Goal: Information Seeking & Learning: Find contact information

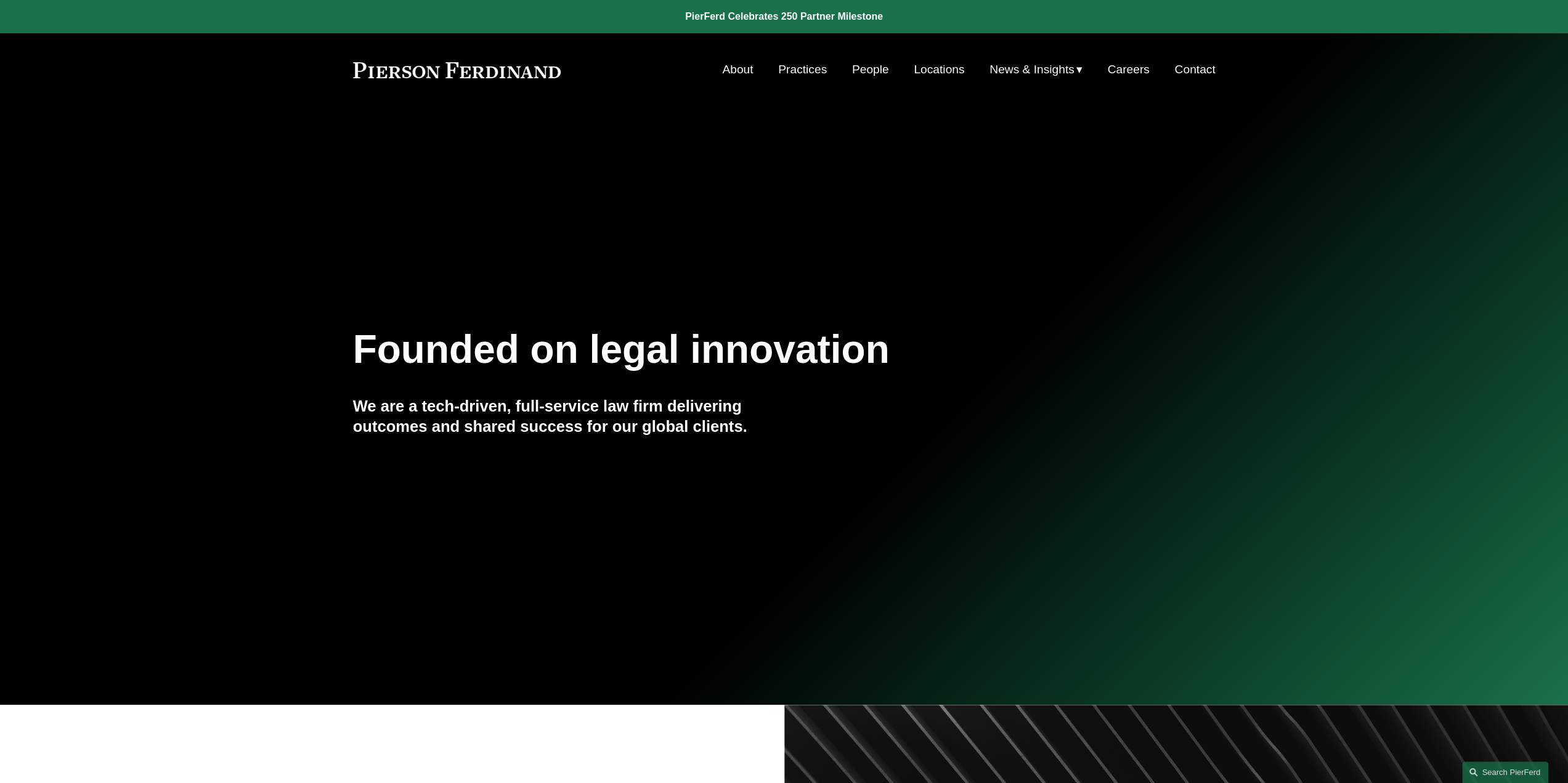
click at [871, 70] on link "People" at bounding box center [870, 70] width 37 height 23
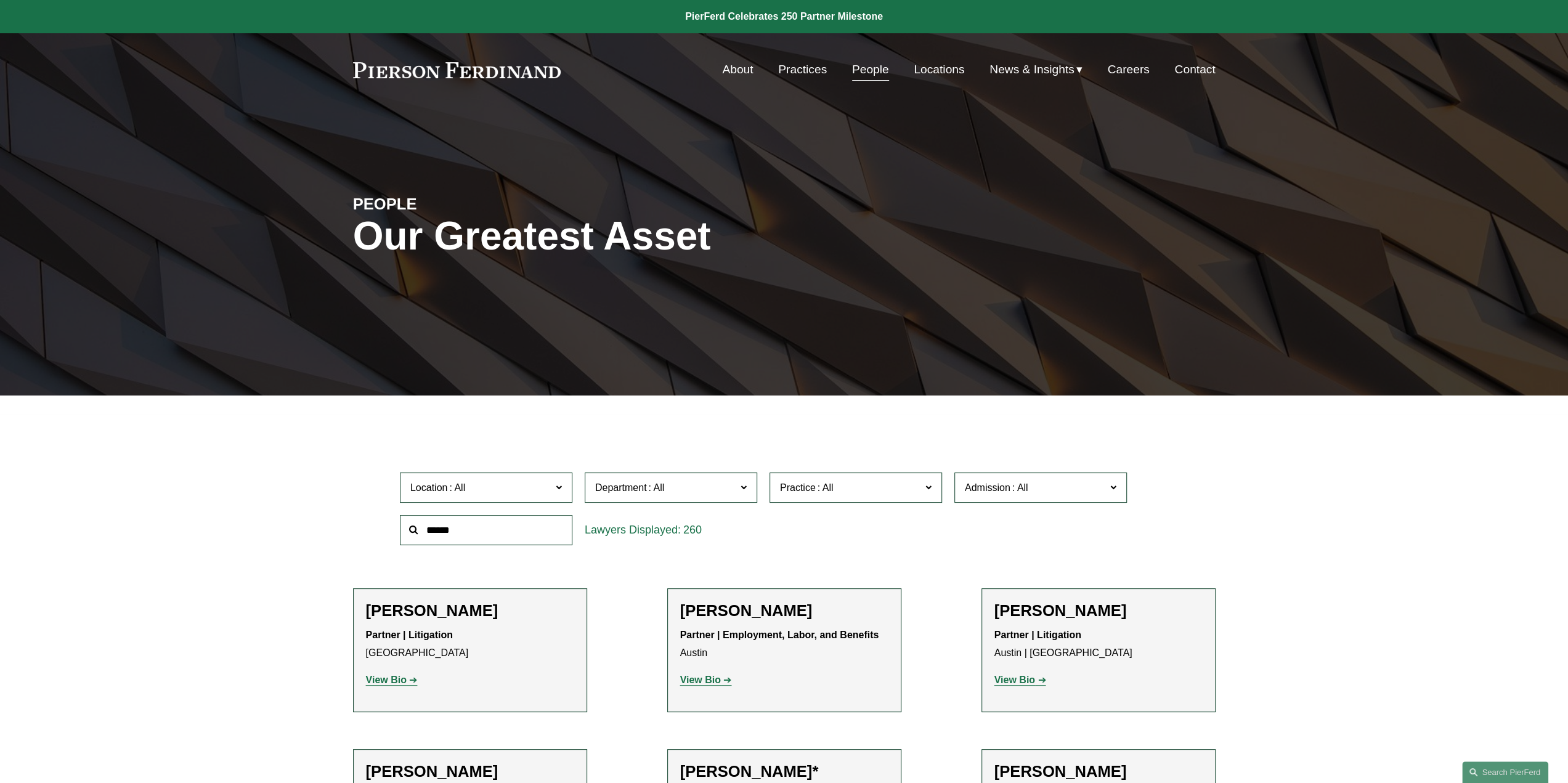
click at [537, 495] on span "Location" at bounding box center [481, 487] width 141 height 17
click at [799, 546] on div "Location All Atlanta Austin Boston Charlotte Chicago Cincinnati Cleveland Colum…" at bounding box center [784, 509] width 781 height 85
click at [851, 507] on div "Practice All Antitrust Counseling Appellate Arbitration and Mediation Banking a…" at bounding box center [855, 488] width 185 height 43
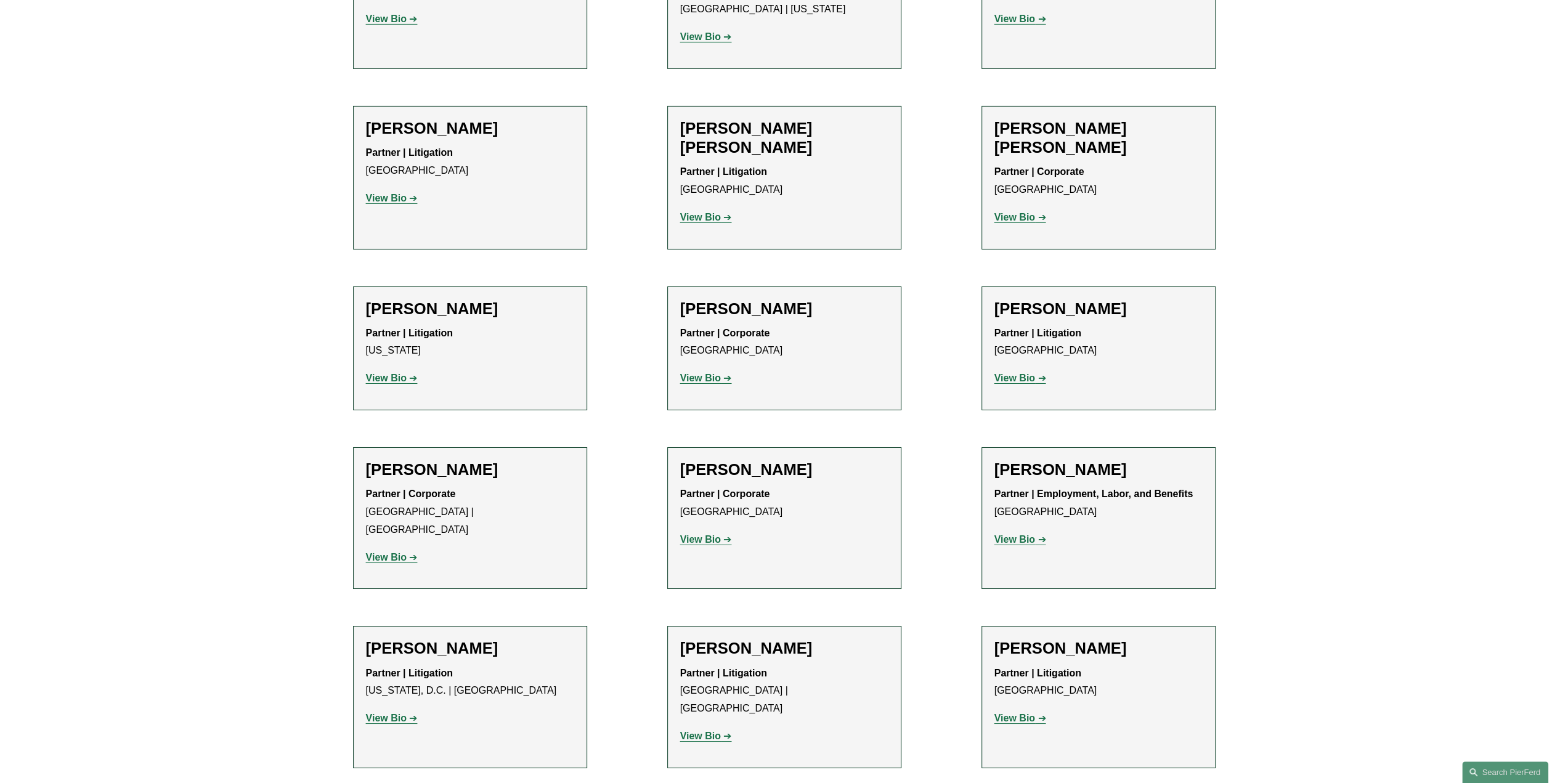
scroll to position [8874, 0]
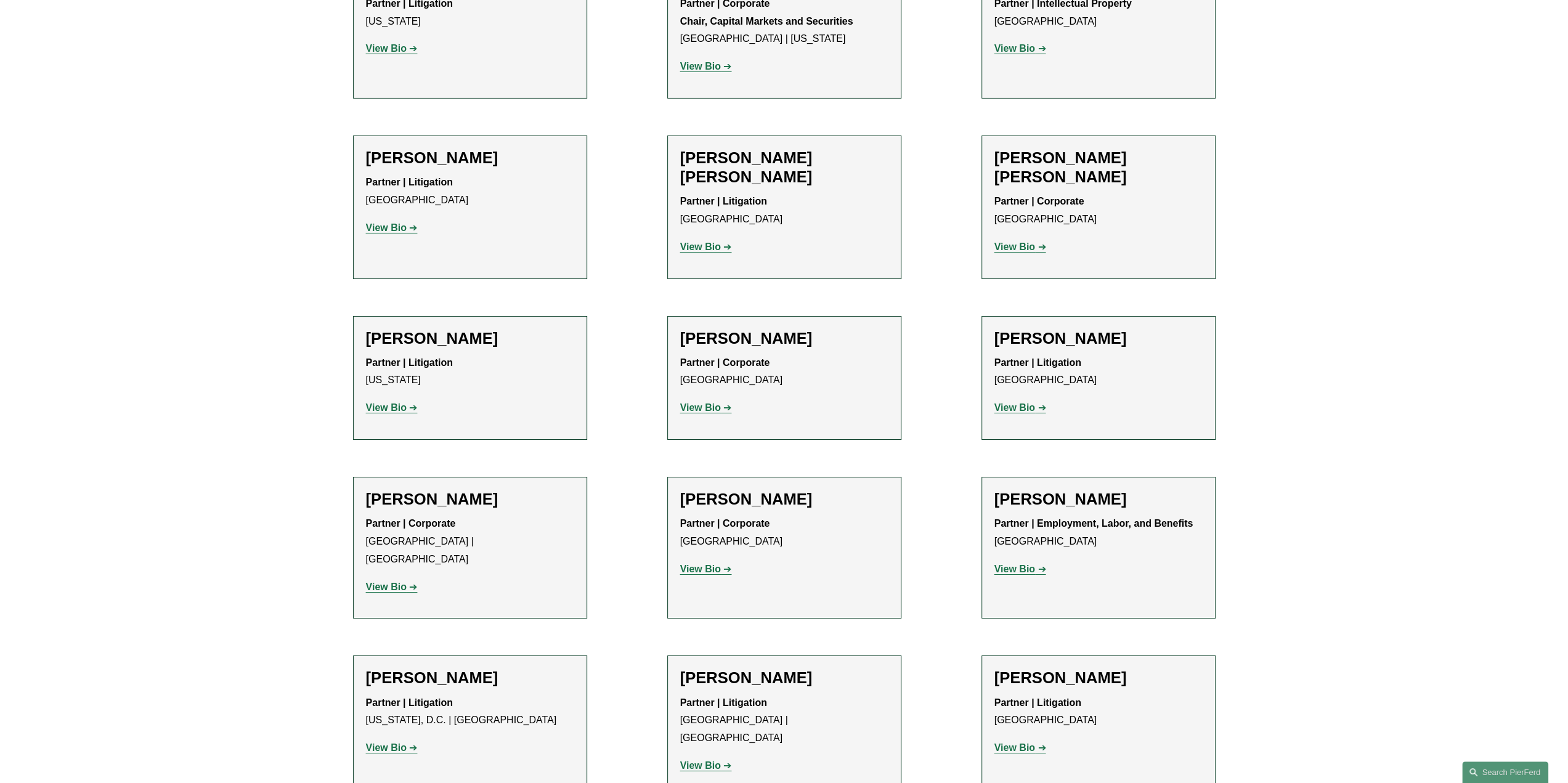
click at [707, 761] on strong "View Bio" at bounding box center [701, 766] width 41 height 11
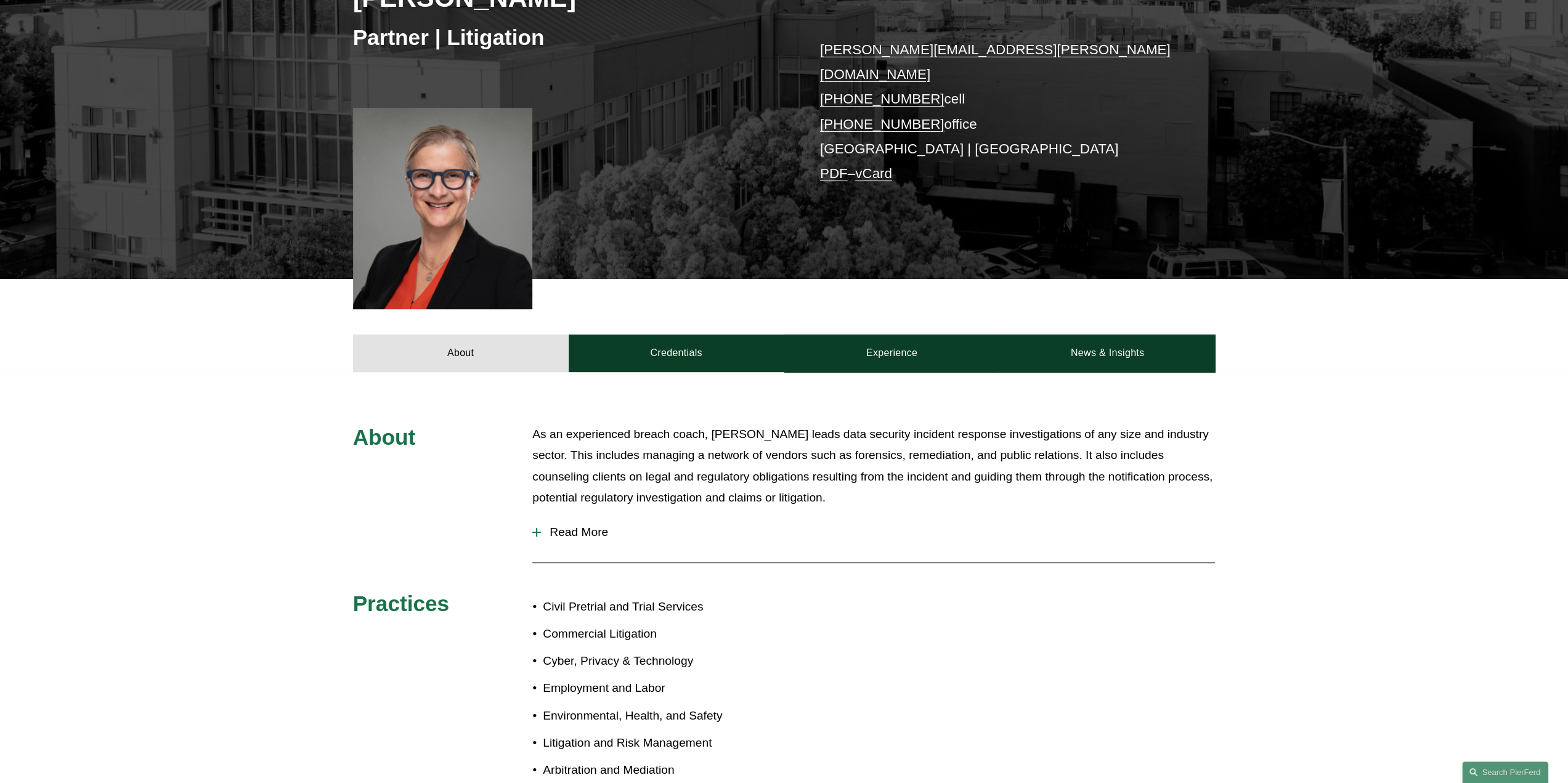
scroll to position [308, 0]
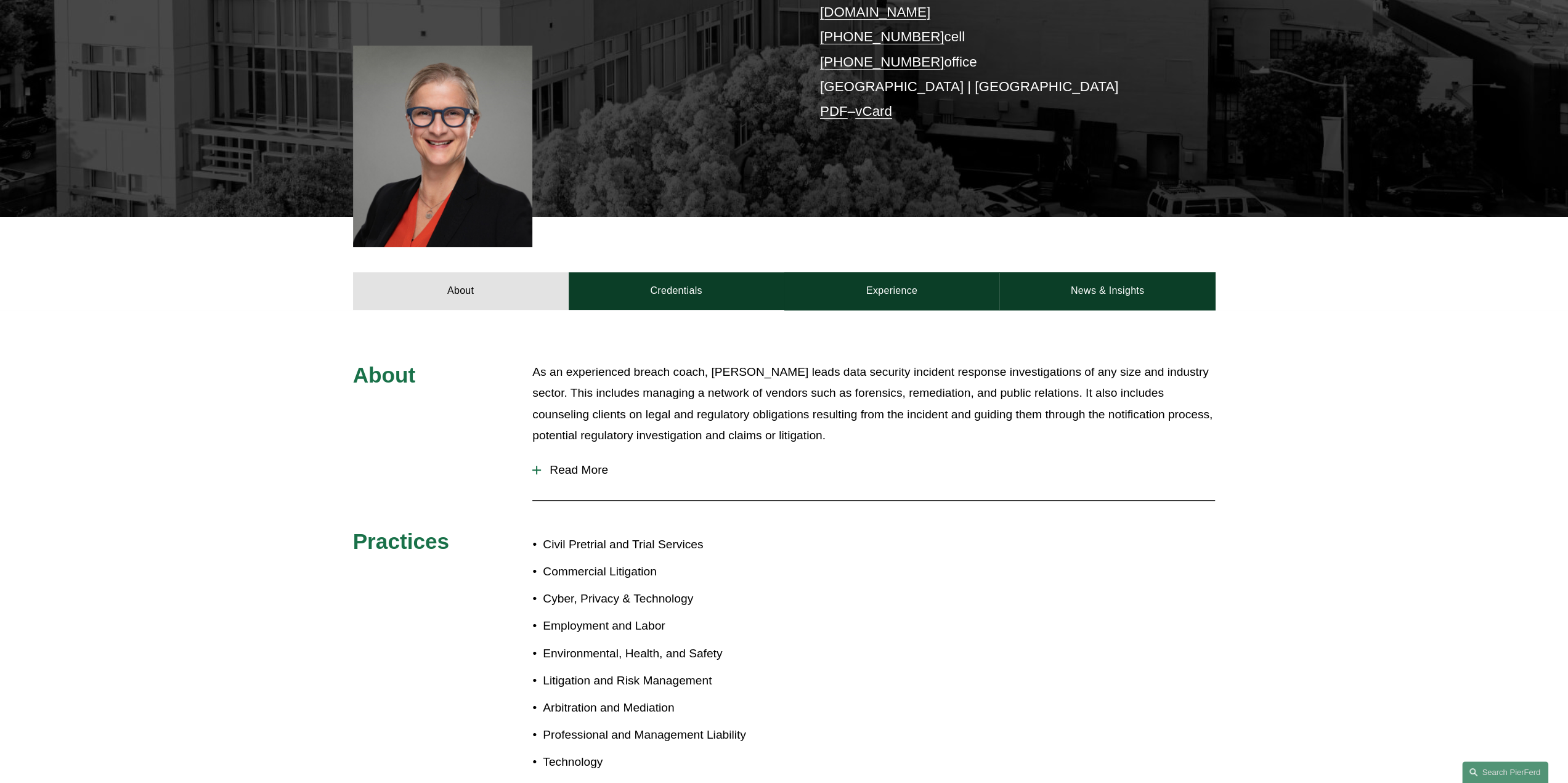
click at [598, 463] on span "Read More" at bounding box center [877, 470] width 674 height 13
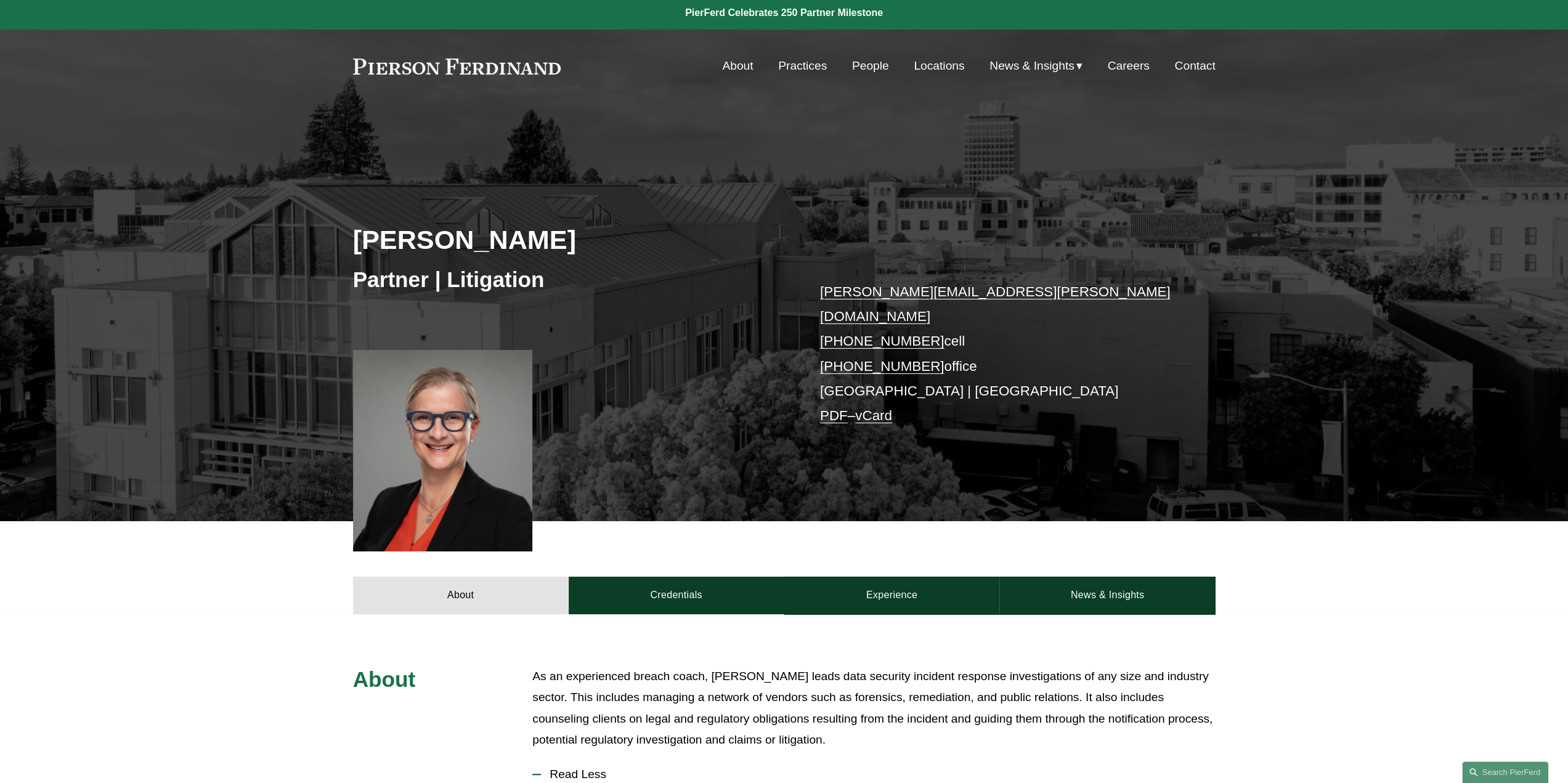
scroll to position [0, 0]
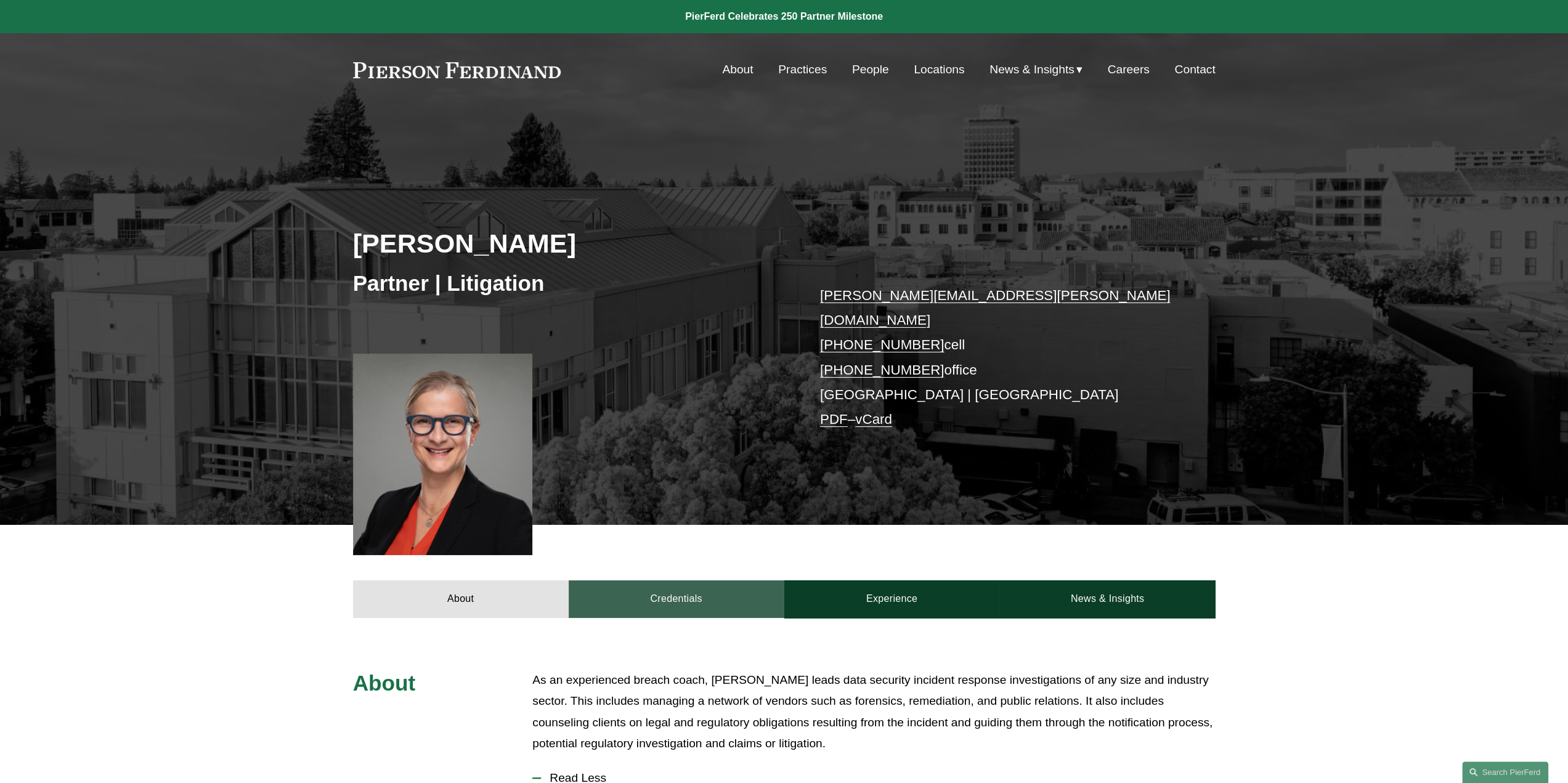
click at [705, 580] on link "Credentials" at bounding box center [676, 598] width 216 height 37
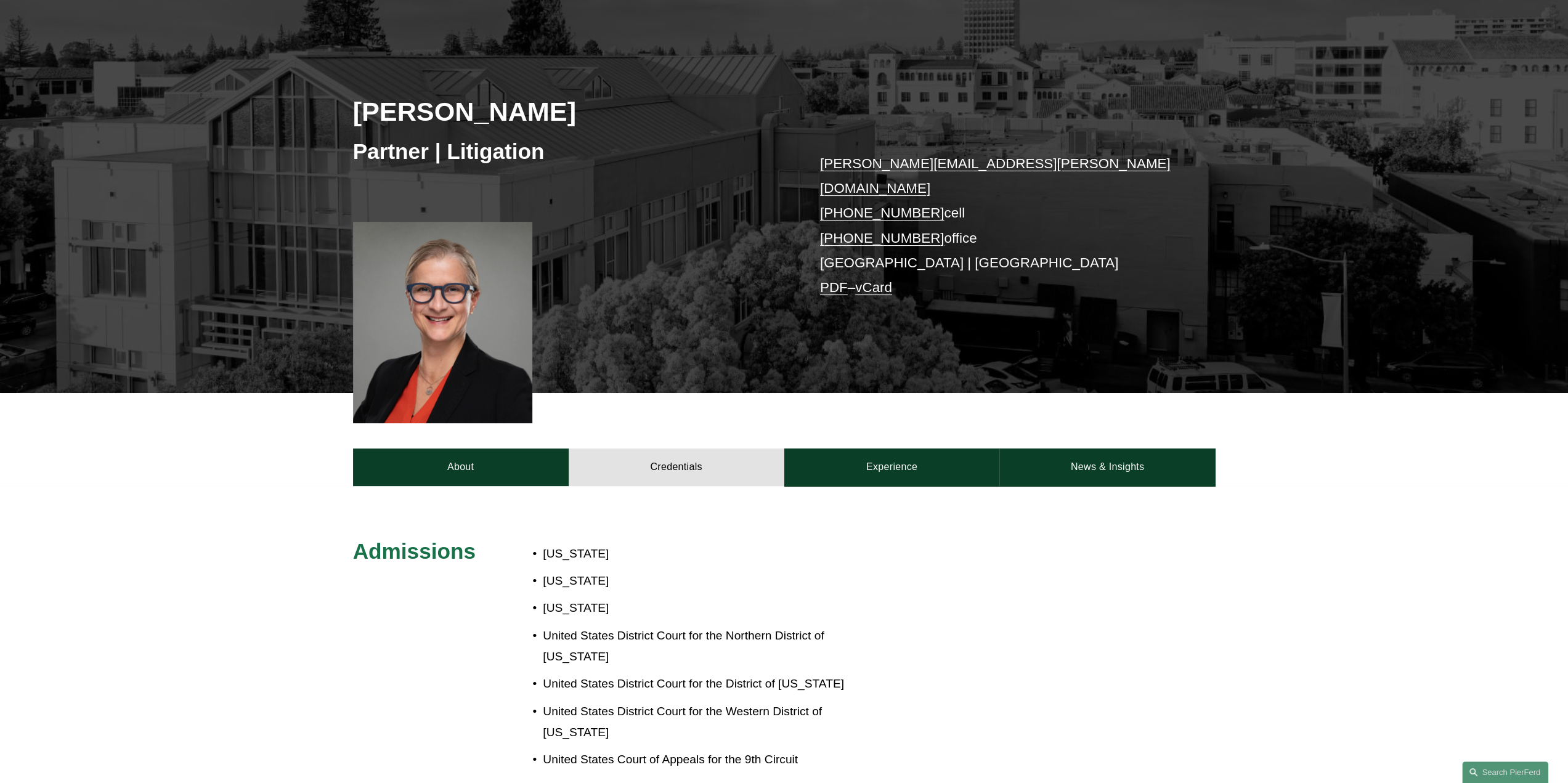
scroll to position [123, 0]
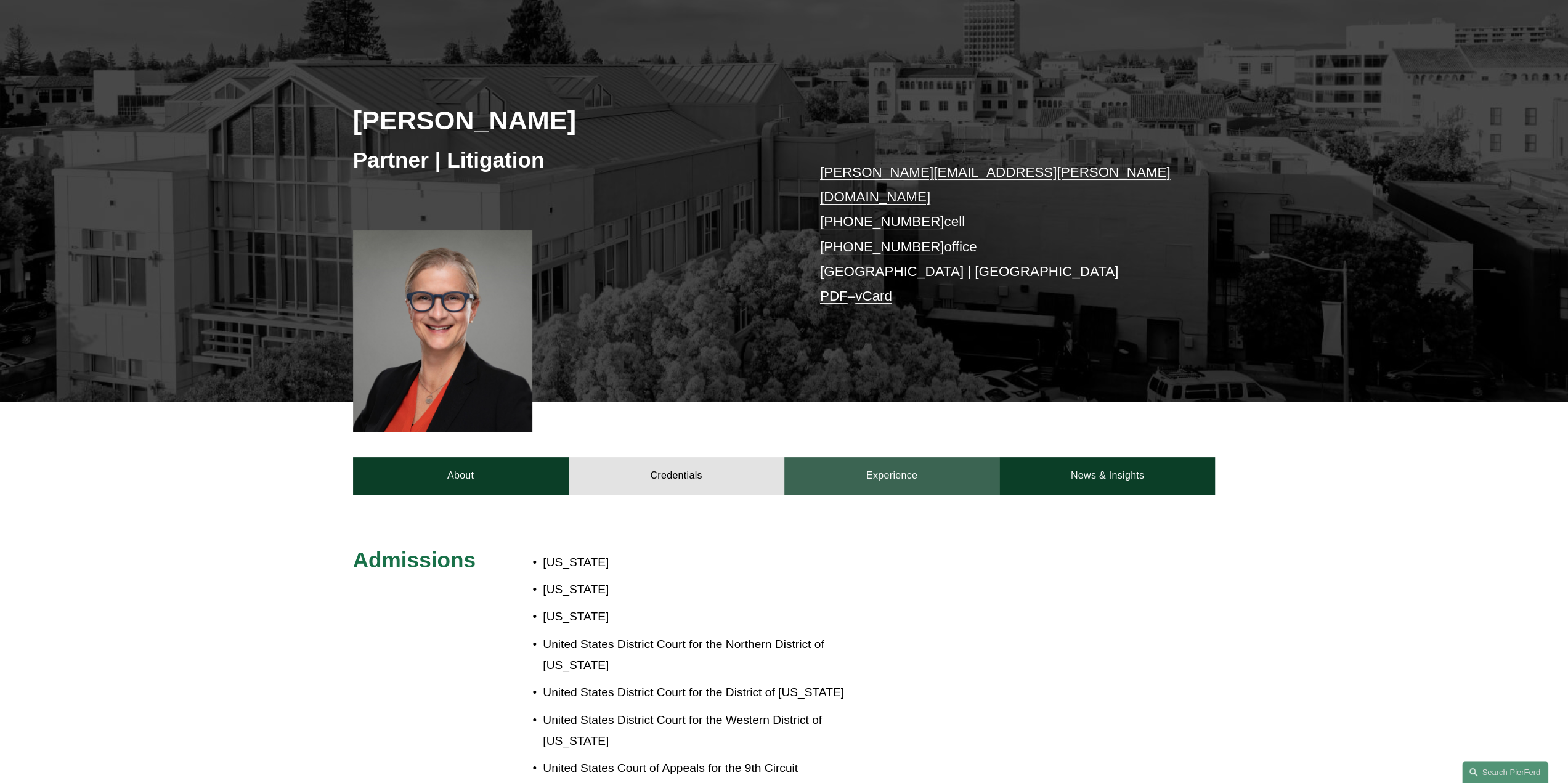
click at [908, 462] on link "Experience" at bounding box center [892, 475] width 216 height 37
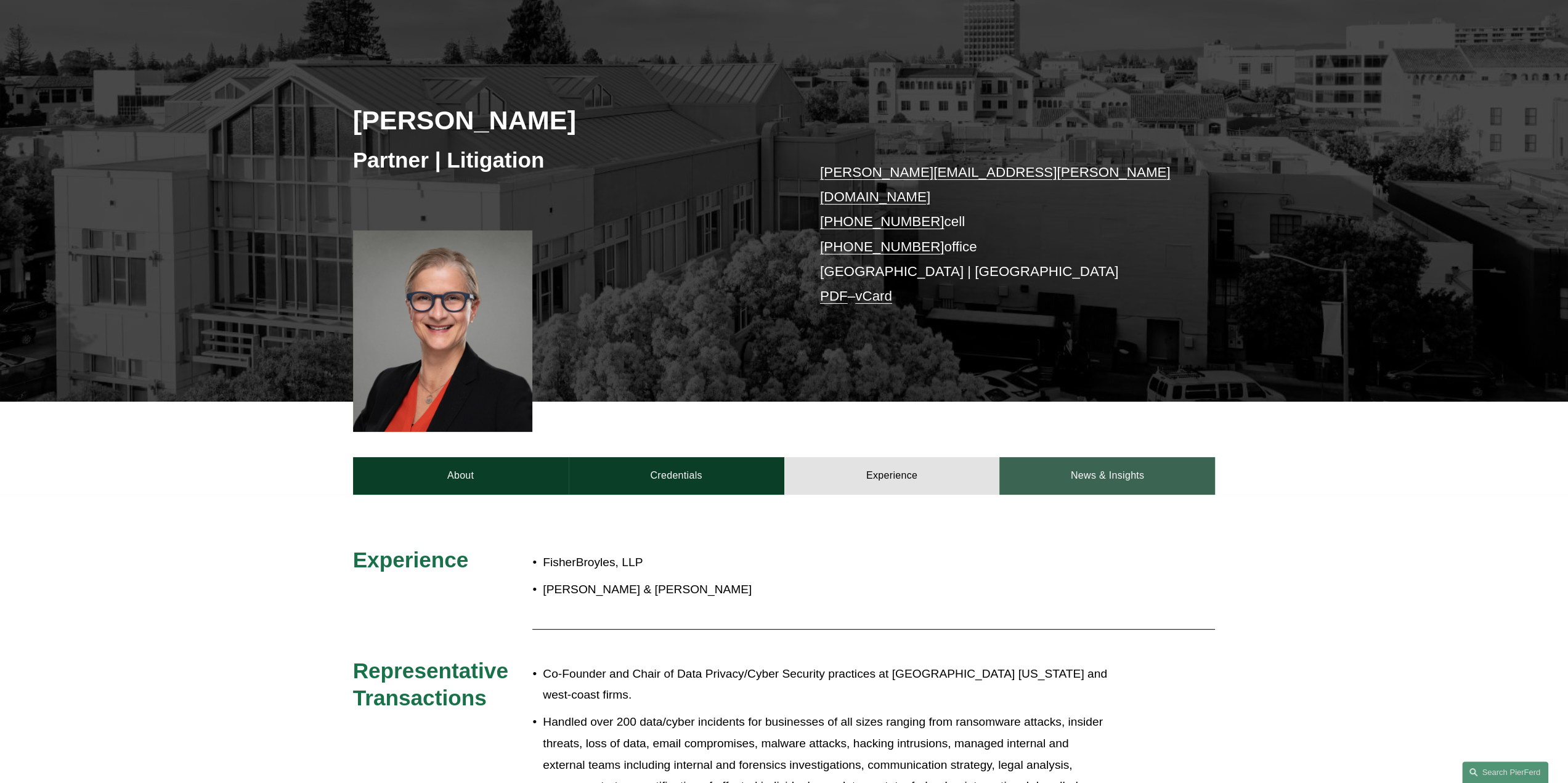
click at [1115, 460] on link "News & Insights" at bounding box center [1108, 475] width 216 height 37
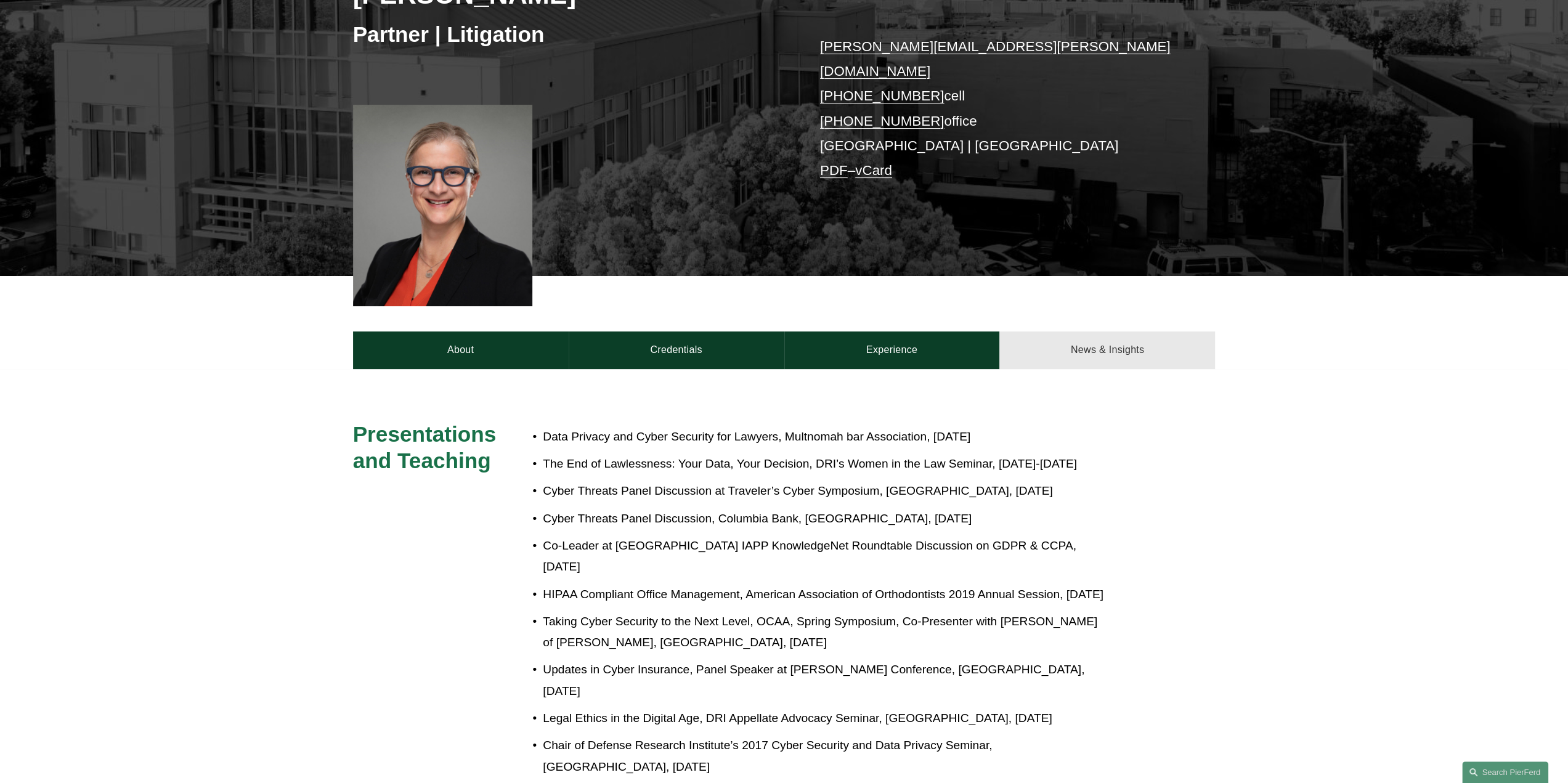
scroll to position [246, 0]
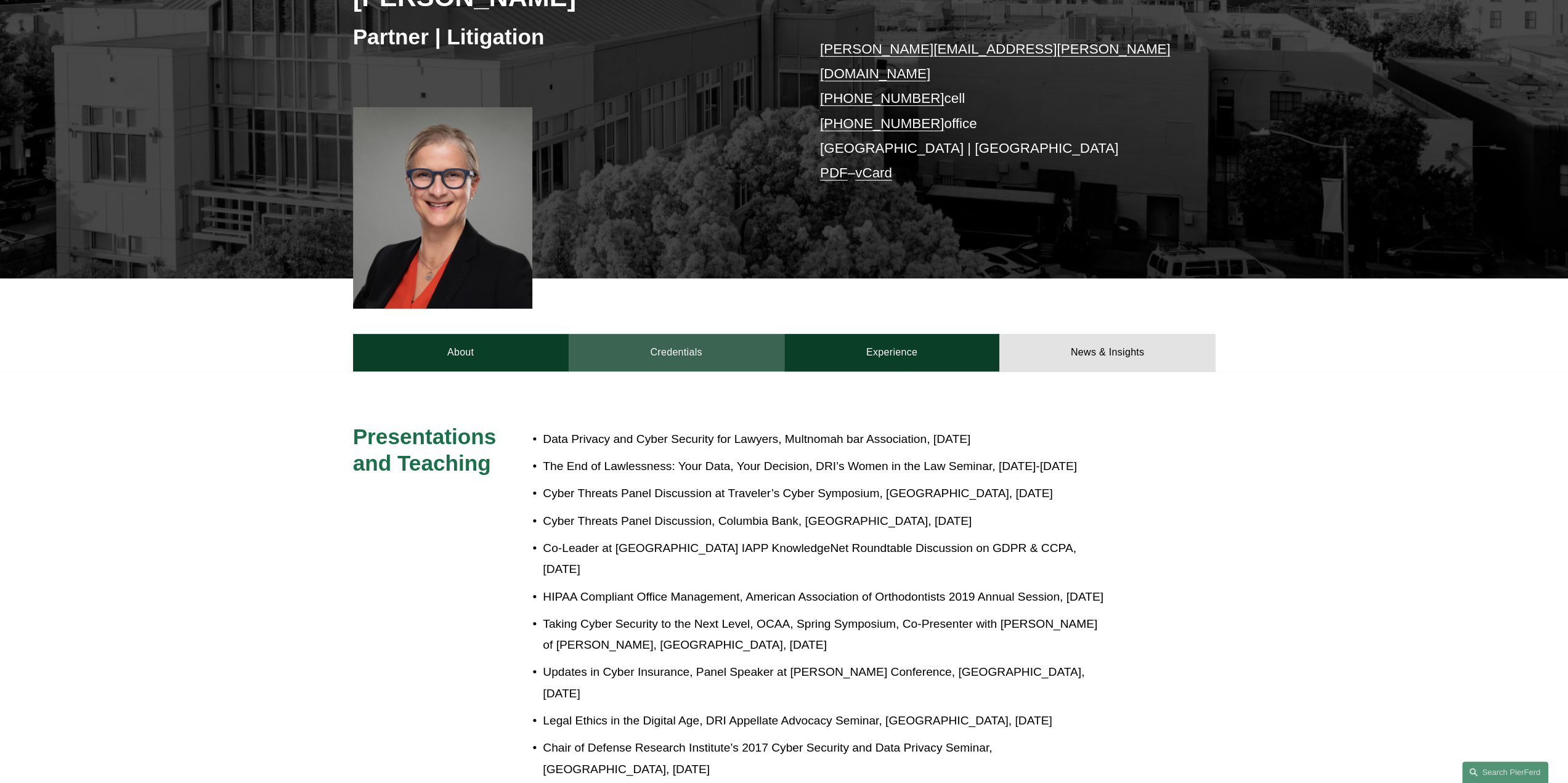
click at [672, 335] on link "Credentials" at bounding box center [676, 352] width 216 height 37
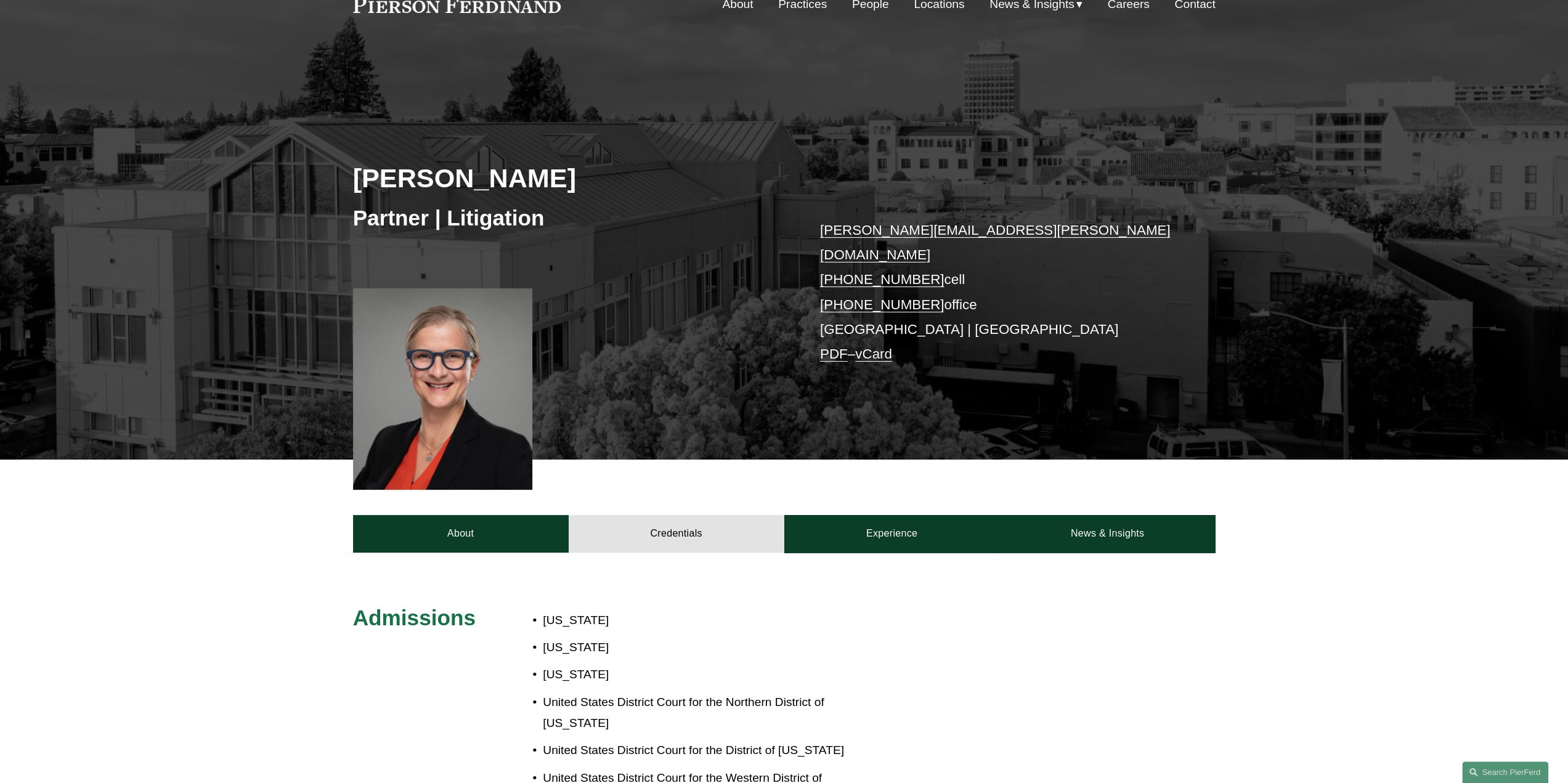
scroll to position [62, 0]
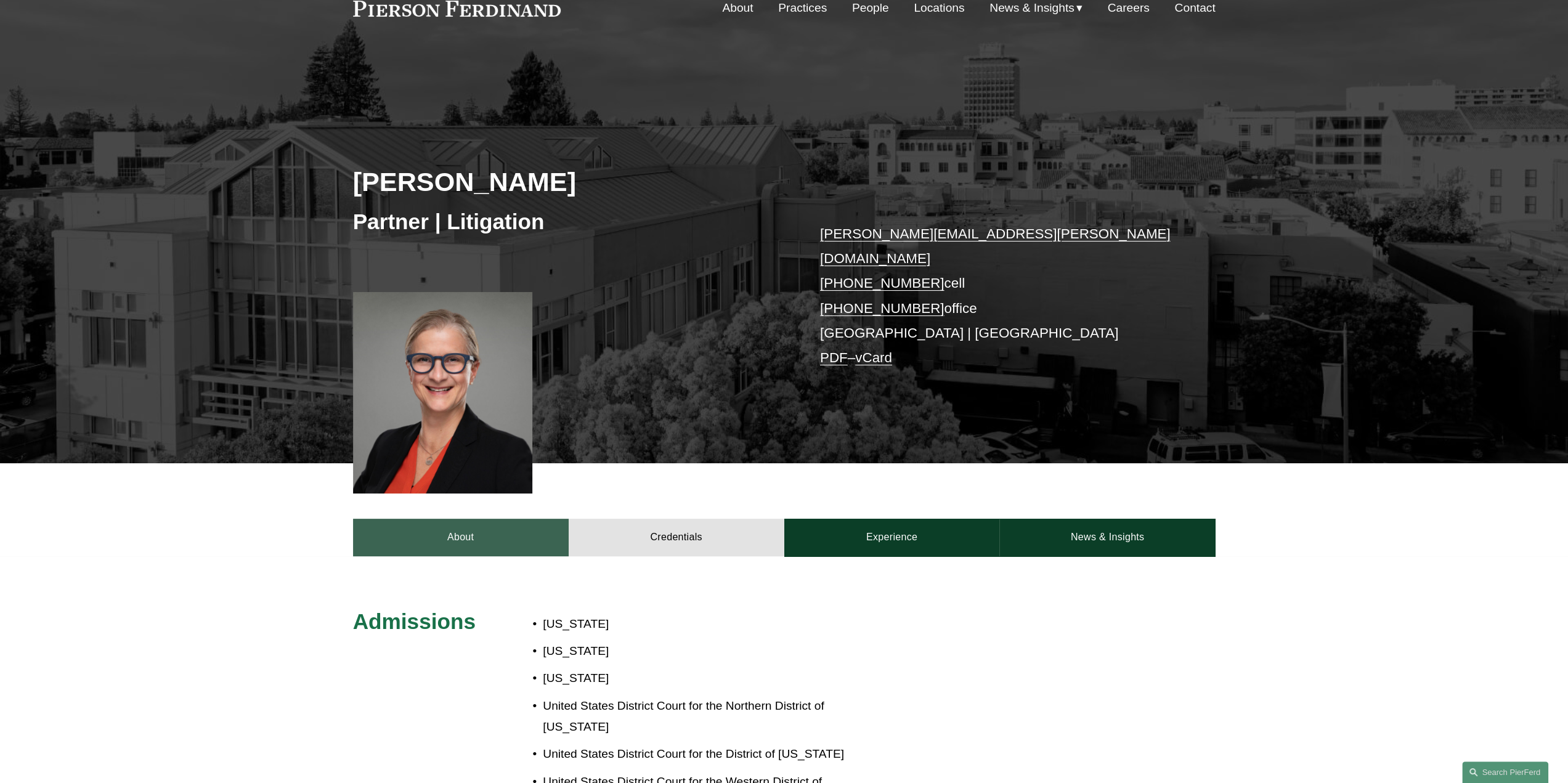
click at [476, 522] on link "About" at bounding box center [461, 537] width 216 height 37
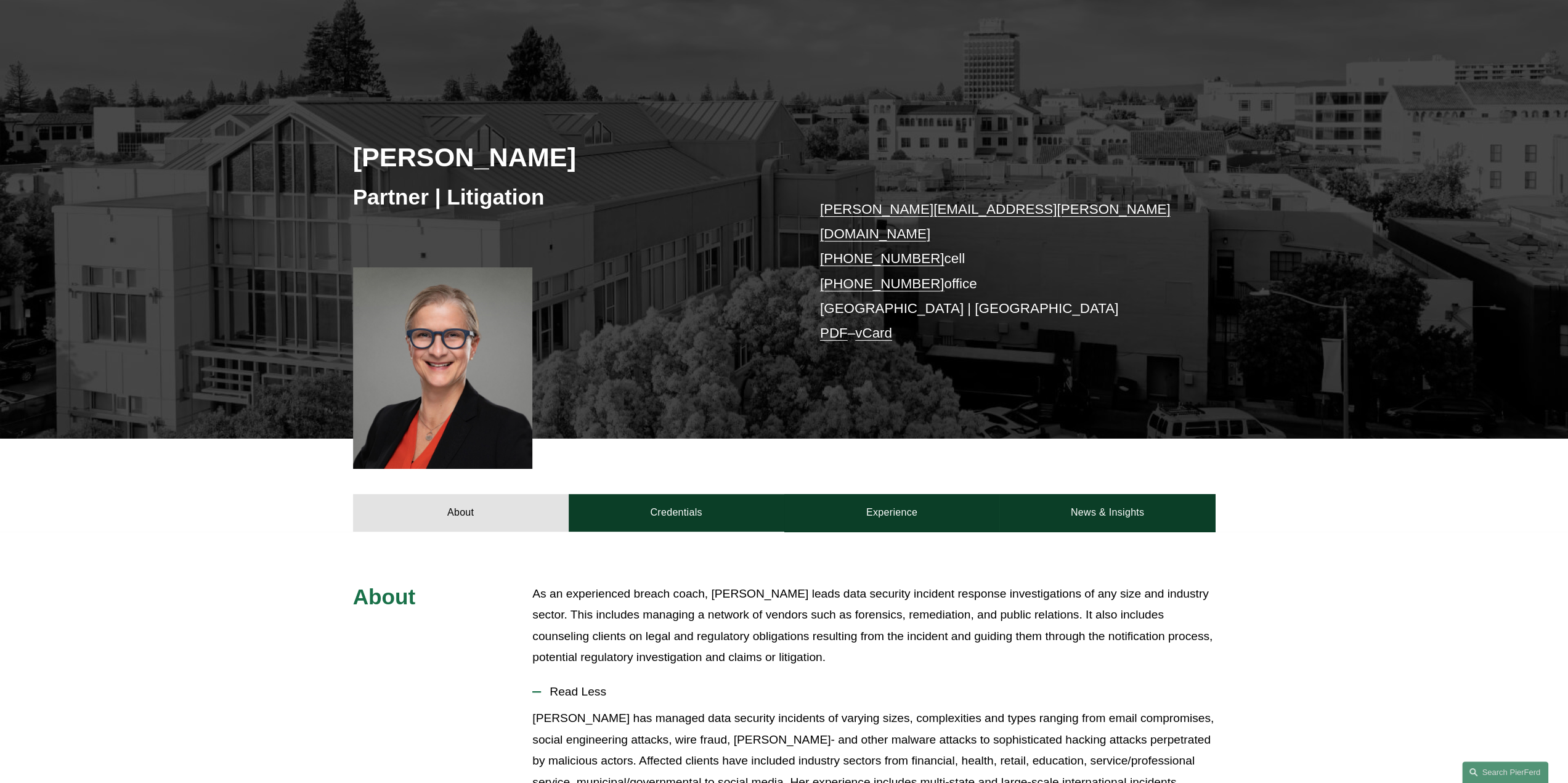
scroll to position [0, 0]
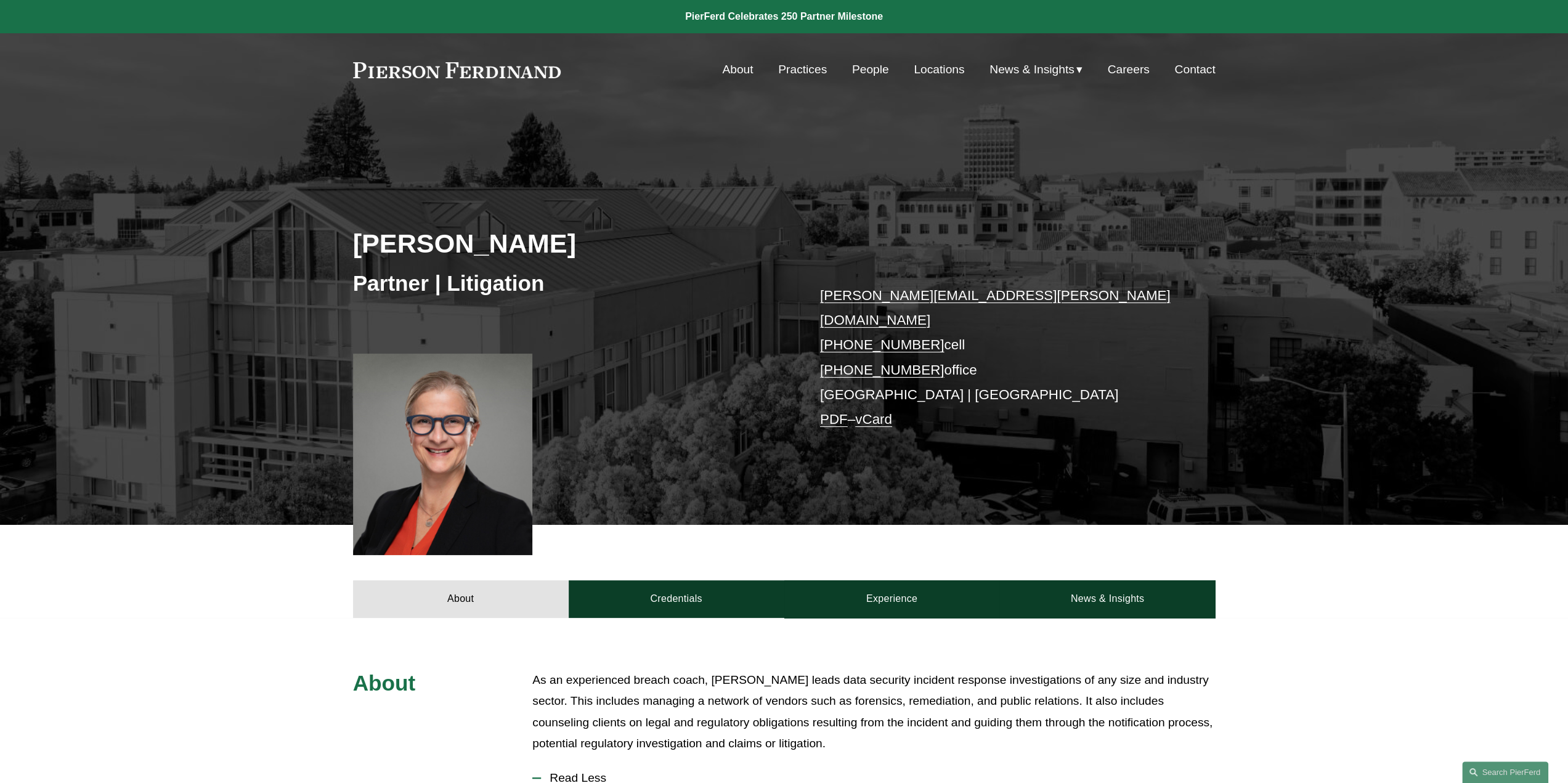
click at [918, 66] on link "Locations" at bounding box center [939, 70] width 51 height 23
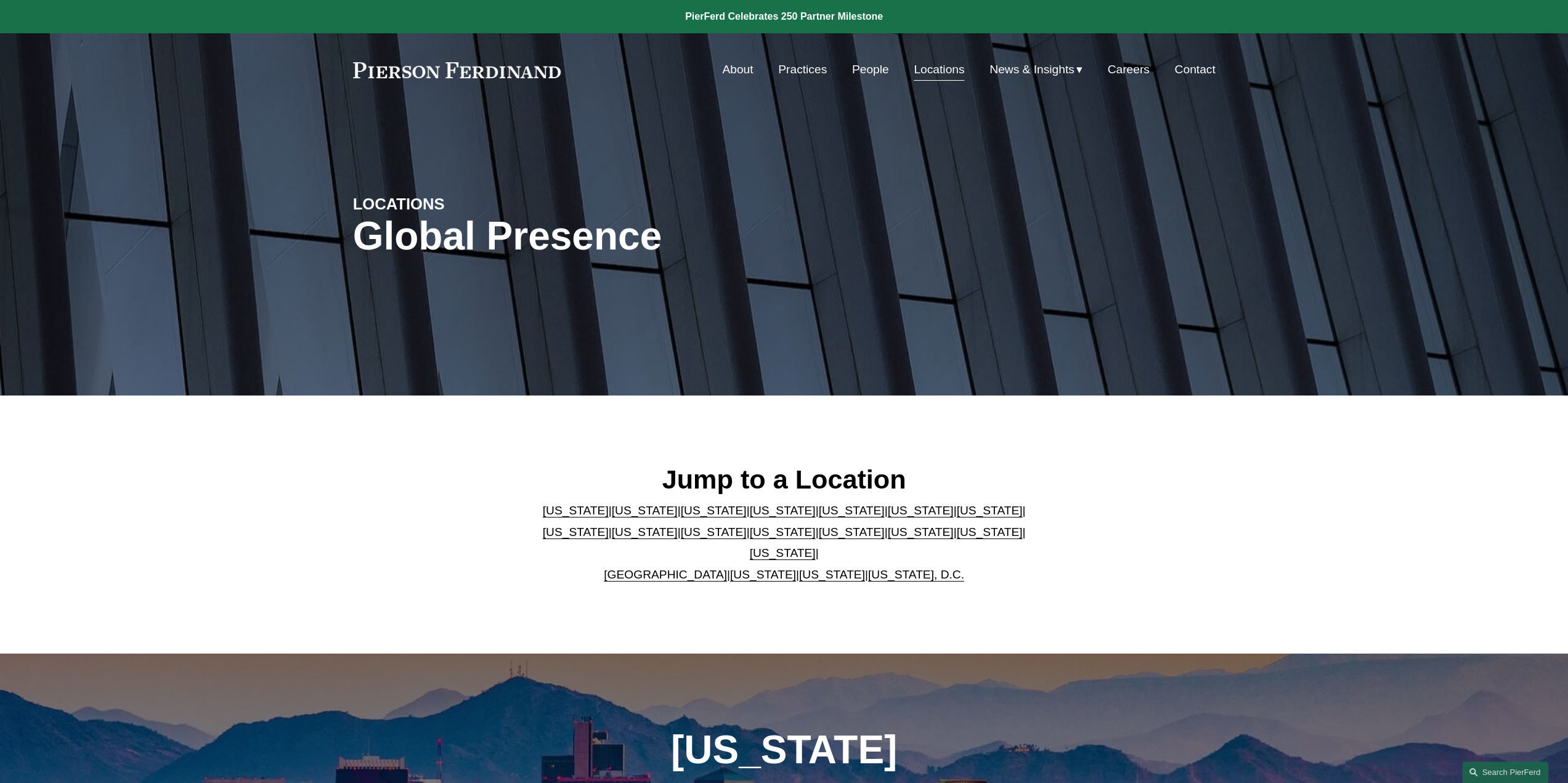
click at [629, 517] on link "[US_STATE]" at bounding box center [644, 511] width 66 height 12
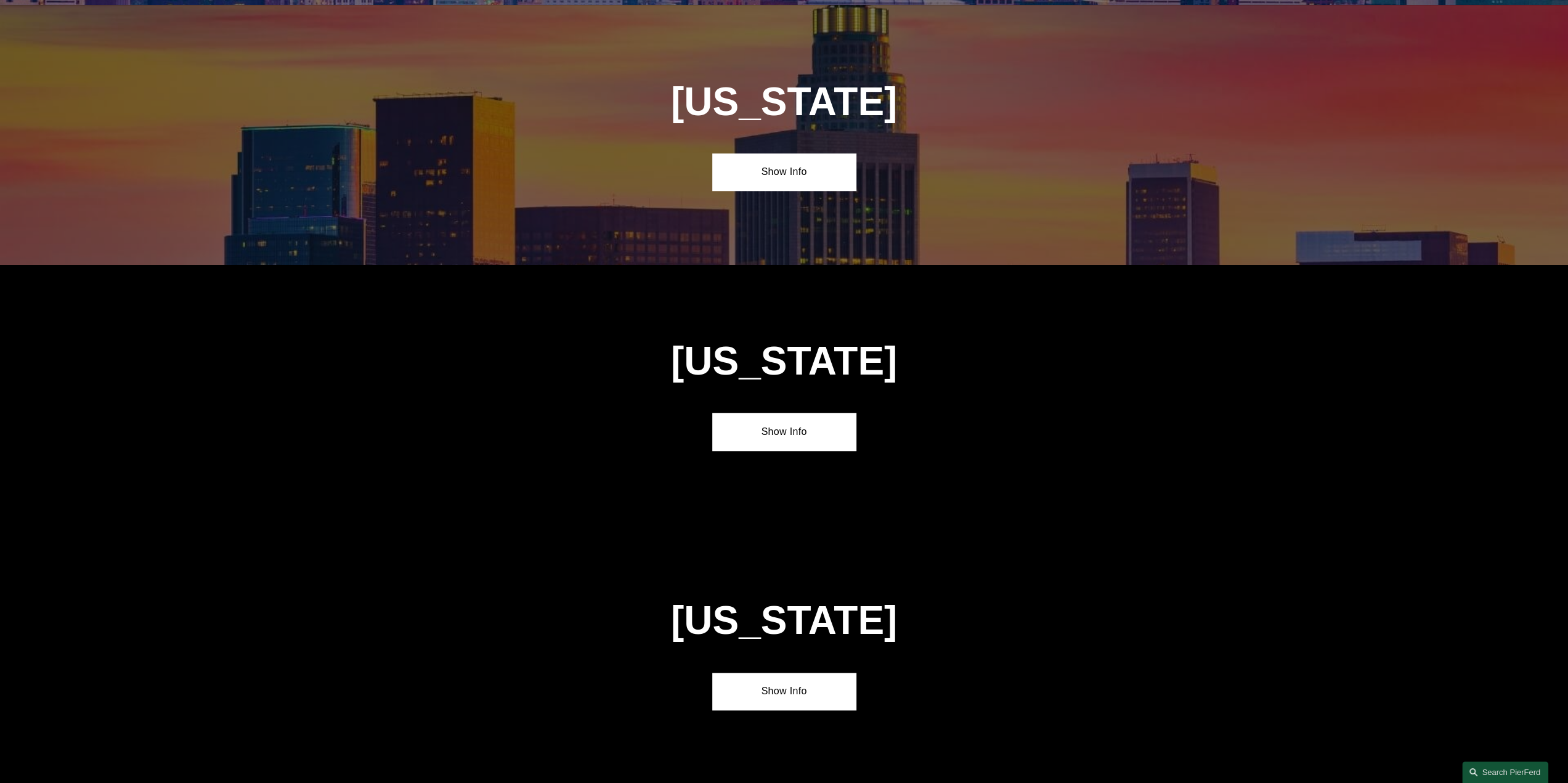
scroll to position [914, 0]
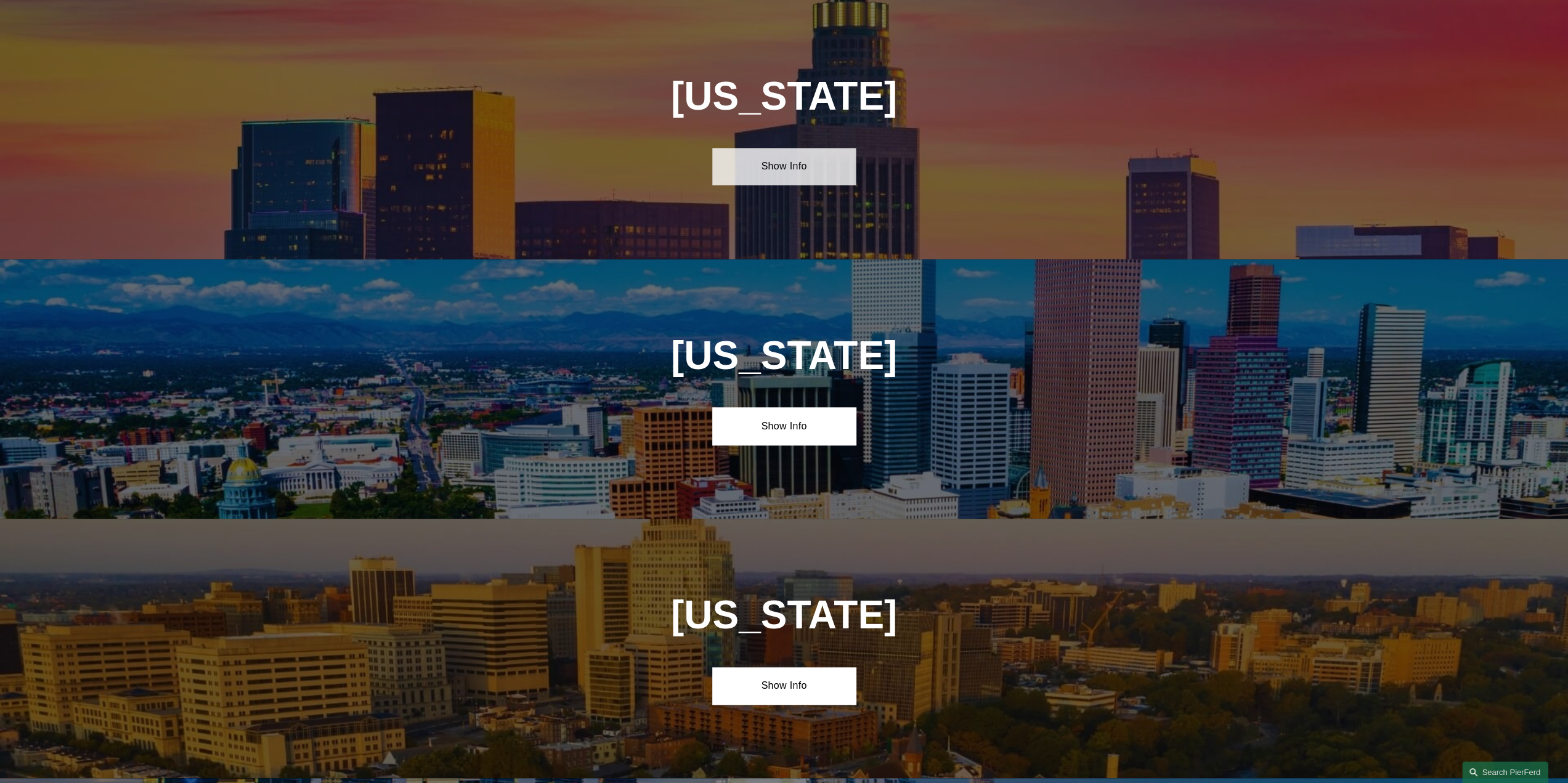
click at [768, 175] on link "Show Info" at bounding box center [784, 166] width 144 height 37
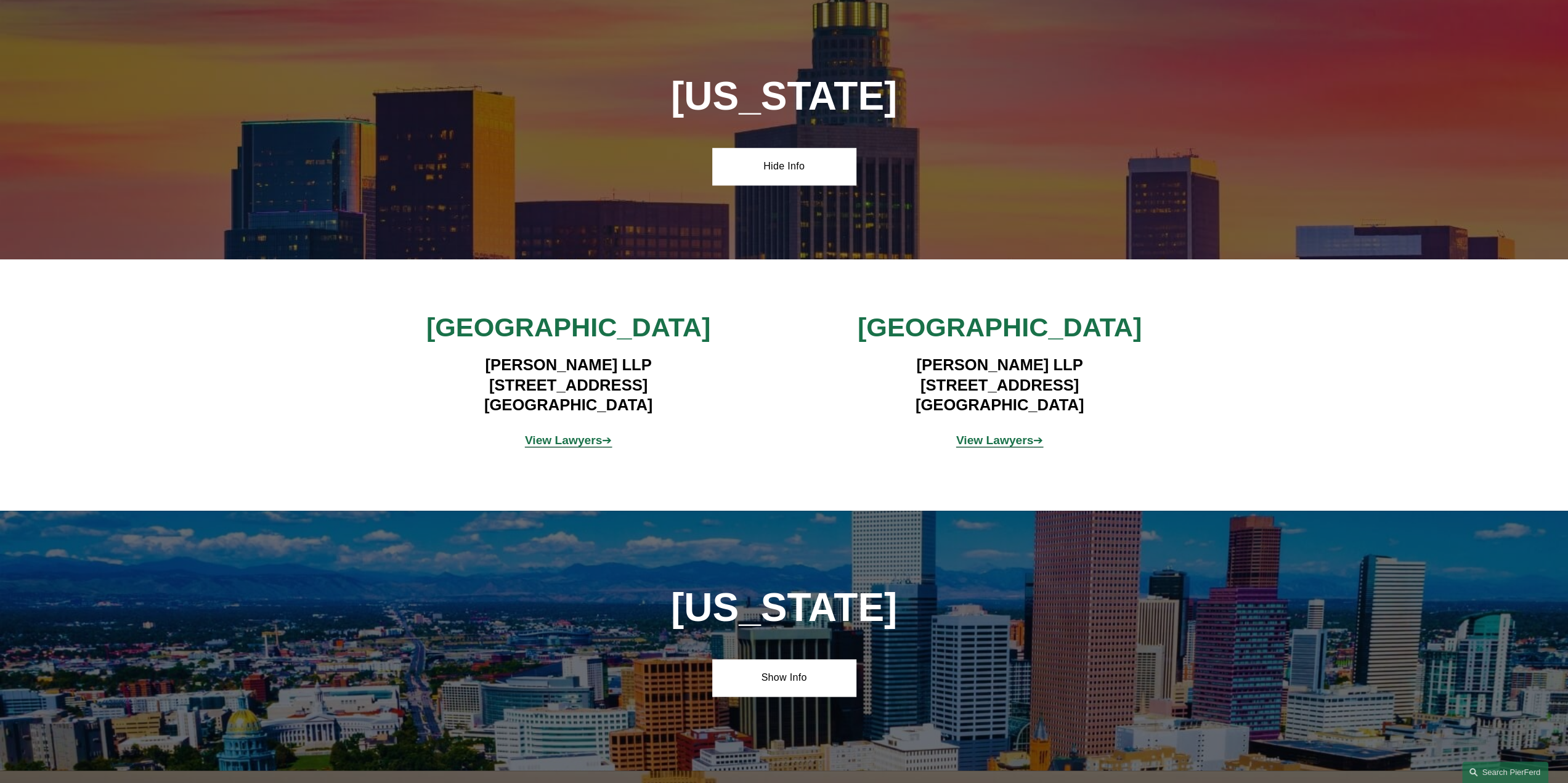
click at [586, 443] on strong "View Lawyers" at bounding box center [563, 440] width 78 height 12
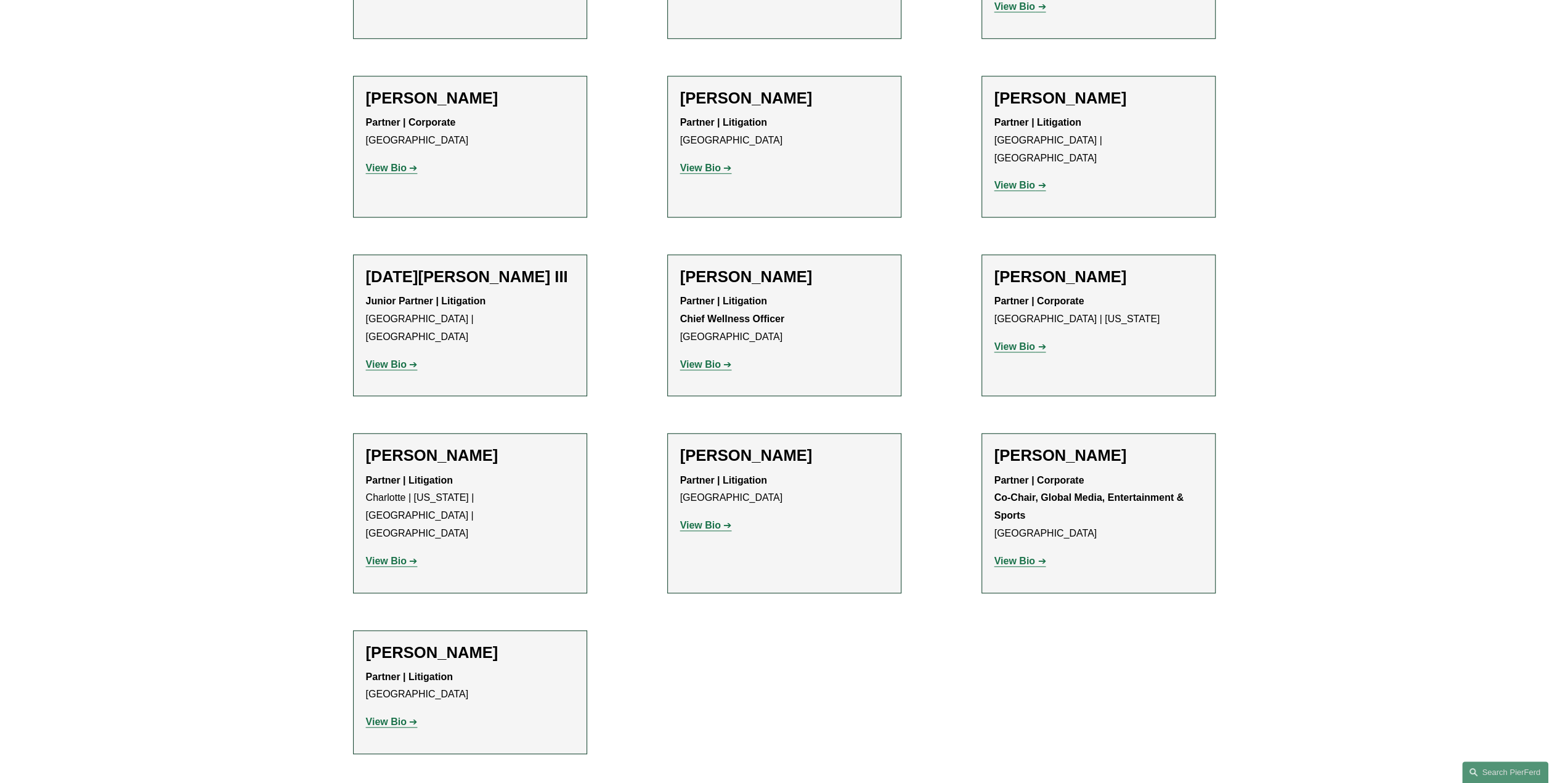
scroll to position [986, 0]
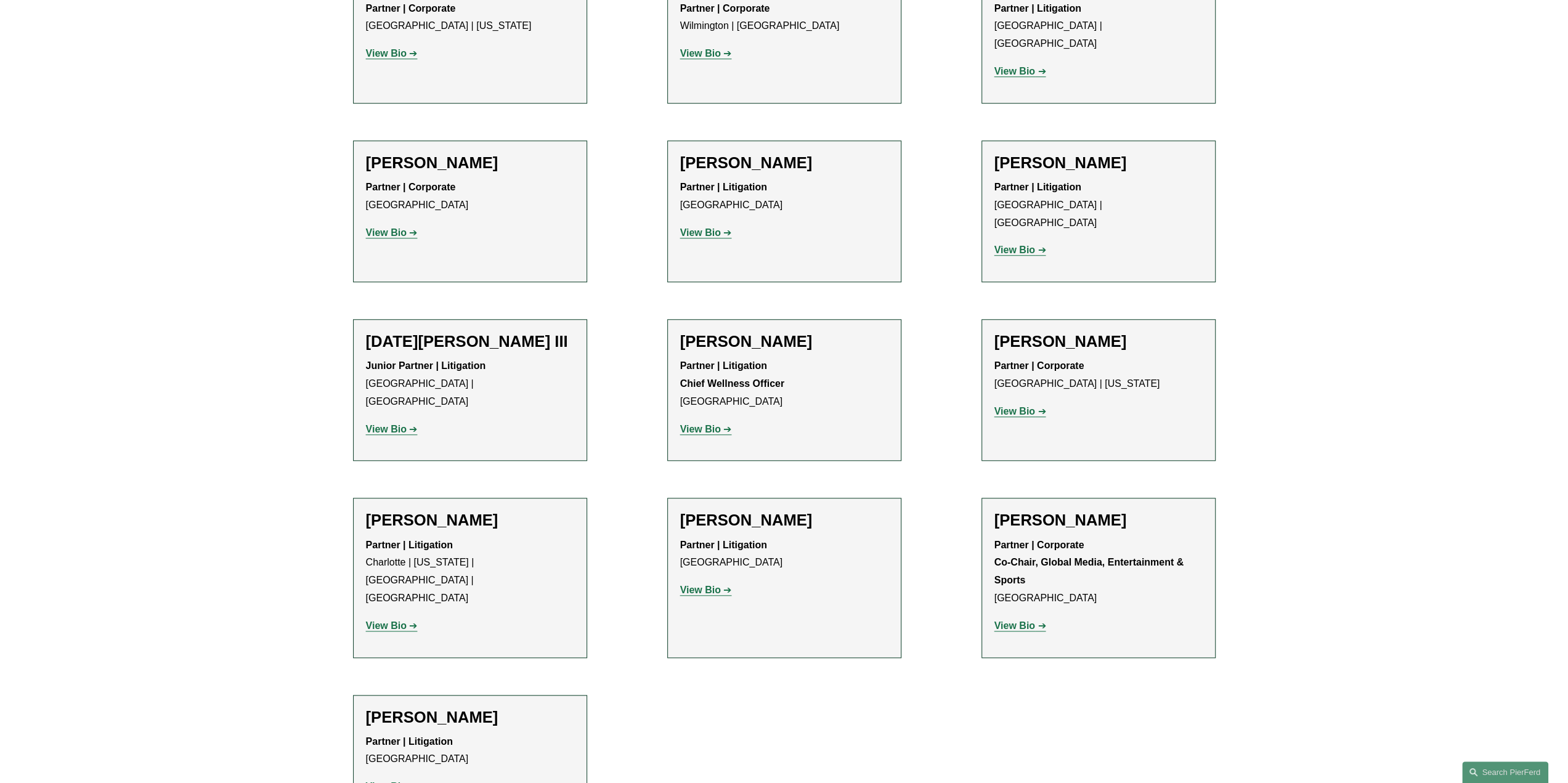
click at [386, 621] on strong "View Bio" at bounding box center [386, 626] width 41 height 11
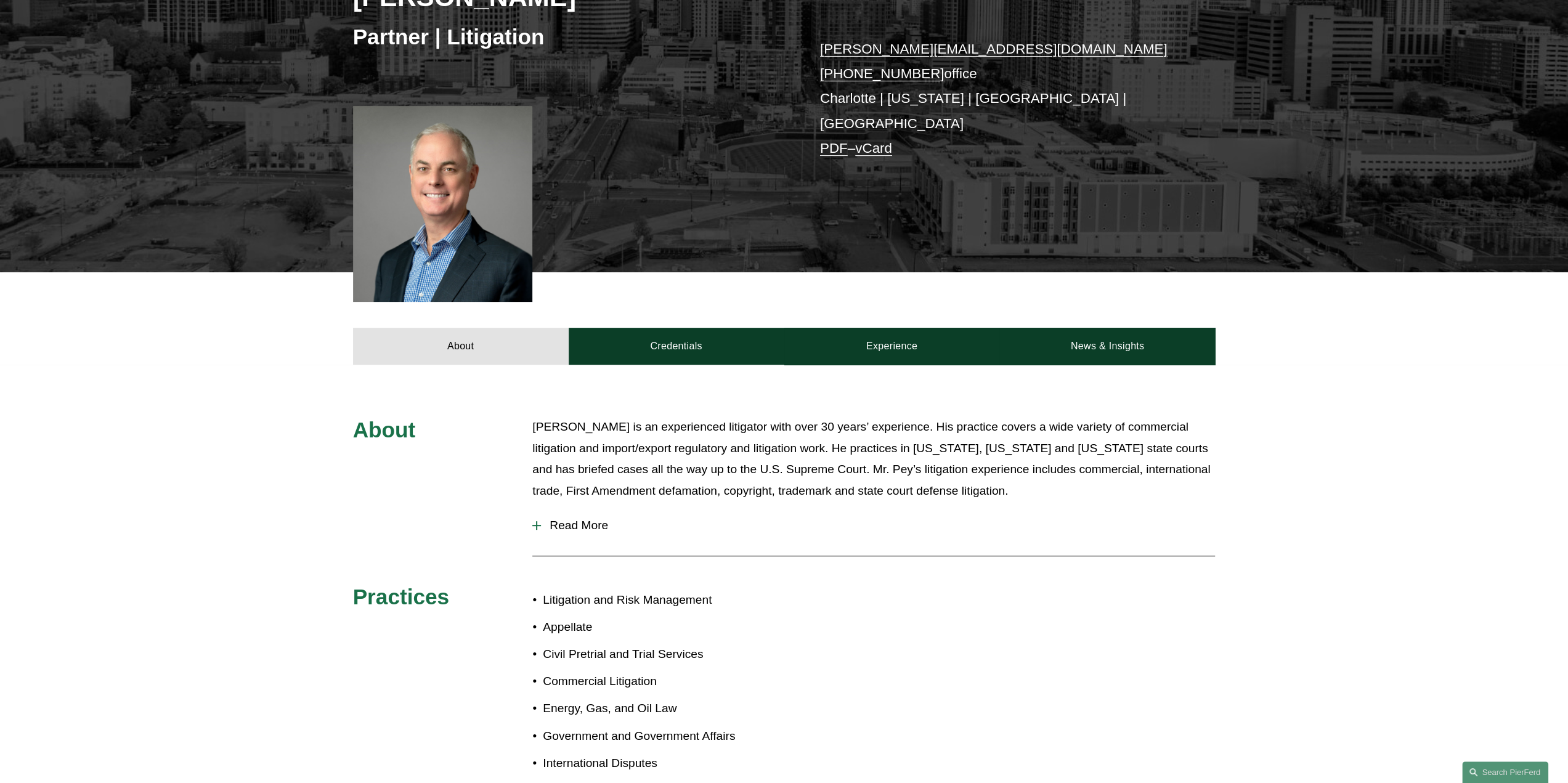
scroll to position [554, 0]
